Goal: Communication & Community: Connect with others

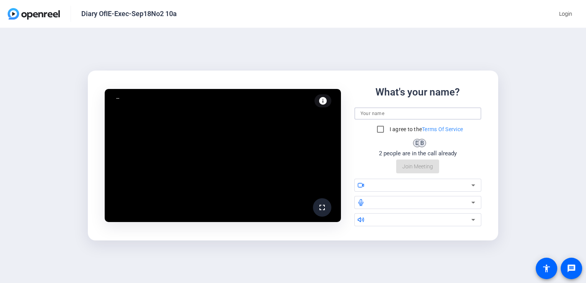
click at [427, 113] on input at bounding box center [418, 113] width 115 height 9
type input "[PERSON_NAME]"
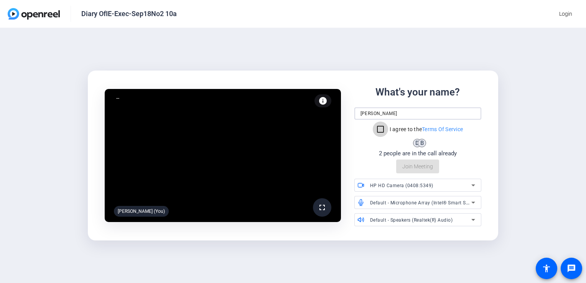
click at [382, 131] on input "I agree to the Terms Of Service" at bounding box center [380, 129] width 15 height 15
checkbox input "true"
click at [420, 165] on span "Join Meeting" at bounding box center [417, 167] width 31 height 8
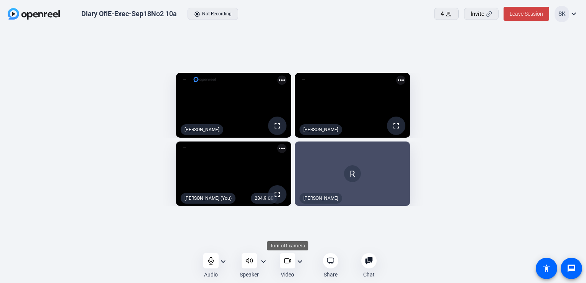
click at [290, 261] on icon at bounding box center [288, 261] width 8 height 8
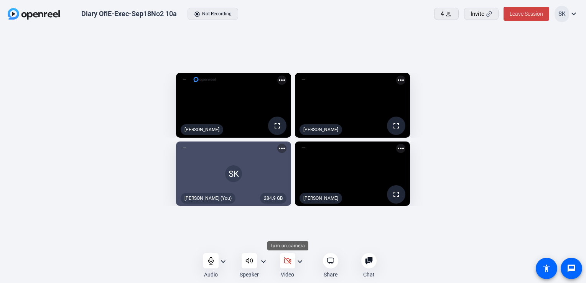
click at [290, 261] on icon at bounding box center [288, 261] width 8 height 8
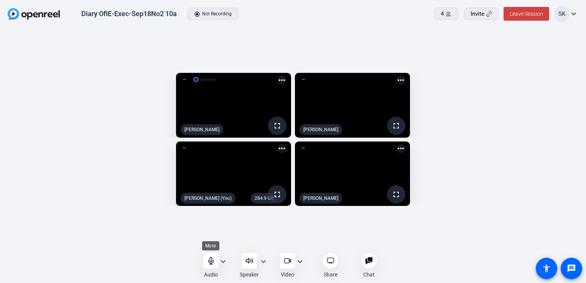
click at [207, 267] on div at bounding box center [210, 260] width 15 height 15
click at [208, 259] on icon at bounding box center [211, 261] width 8 height 8
click at [532, 16] on span "Leave Session" at bounding box center [526, 14] width 33 height 6
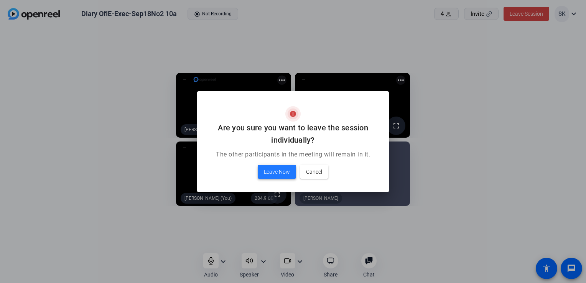
click at [272, 169] on span "Leave Now" at bounding box center [277, 171] width 26 height 9
